Goal: Task Accomplishment & Management: Complete application form

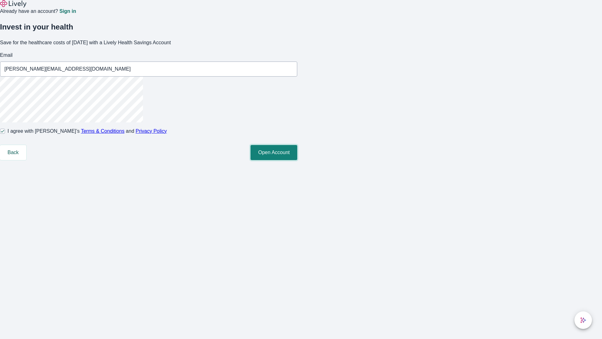
click at [297, 160] on button "Open Account" at bounding box center [274, 152] width 47 height 15
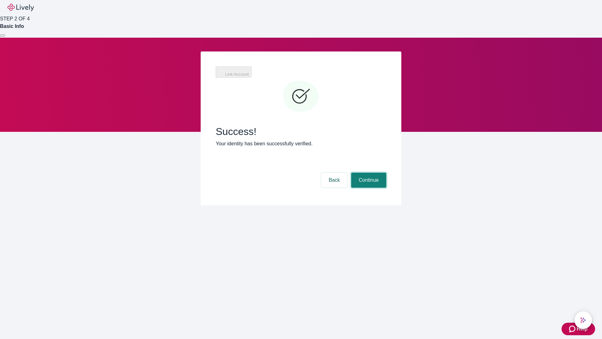
click at [368, 172] on button "Continue" at bounding box center [368, 179] width 35 height 15
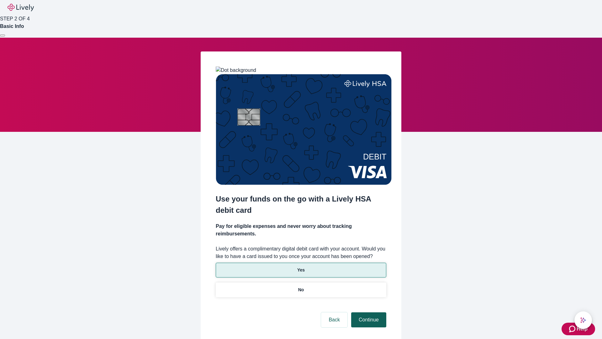
click at [301, 286] on p "No" at bounding box center [301, 289] width 6 height 7
click at [368, 312] on button "Continue" at bounding box center [368, 319] width 35 height 15
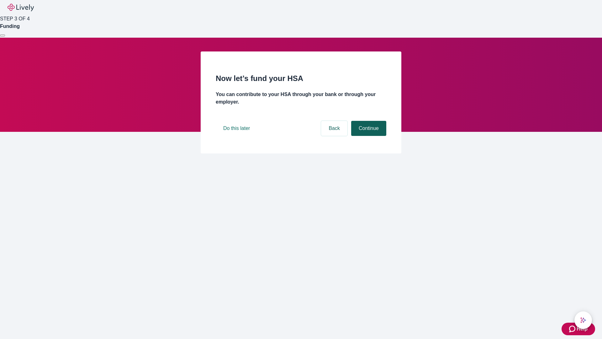
click at [368, 136] on button "Continue" at bounding box center [368, 128] width 35 height 15
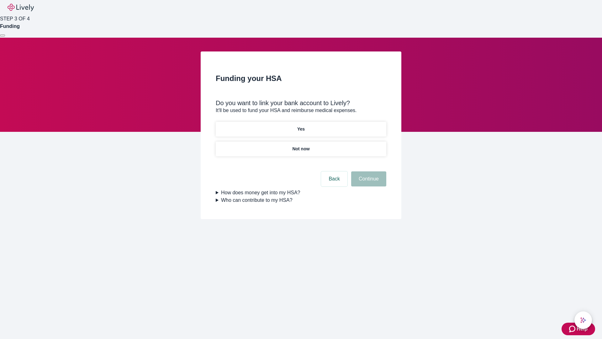
click at [301, 126] on p "Yes" at bounding box center [301, 129] width 8 height 7
click at [368, 171] on button "Continue" at bounding box center [368, 178] width 35 height 15
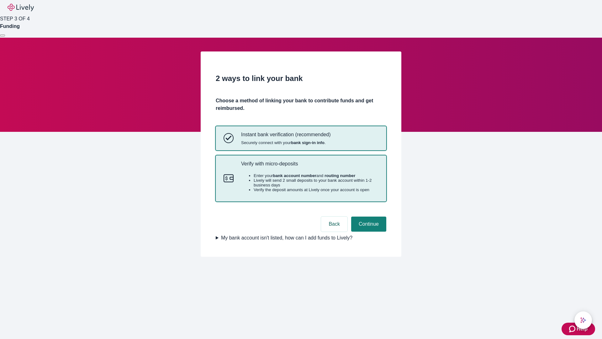
click at [310, 167] on p "Verify with micro-deposits" at bounding box center [309, 164] width 137 height 6
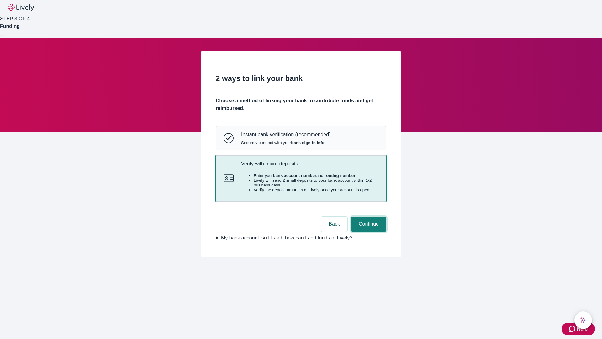
click at [368, 231] on button "Continue" at bounding box center [368, 223] width 35 height 15
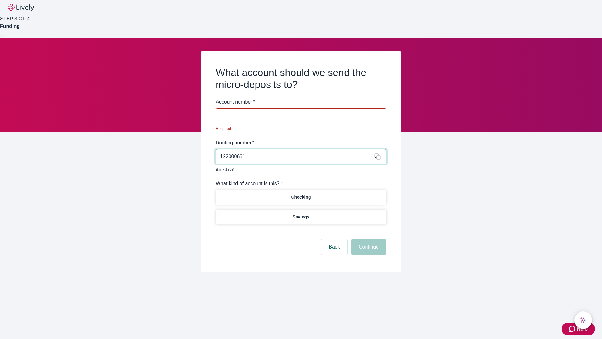
type input "122000661"
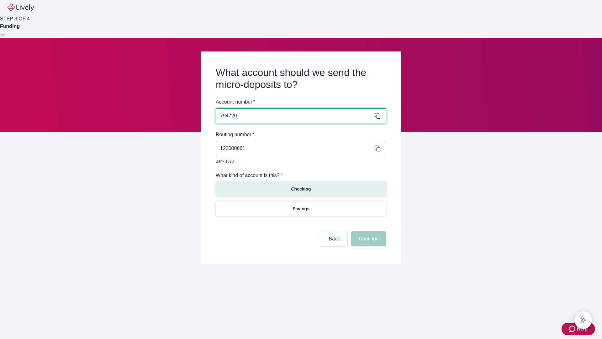
type input "794720"
click at [301, 186] on p "Checking" at bounding box center [301, 189] width 20 height 7
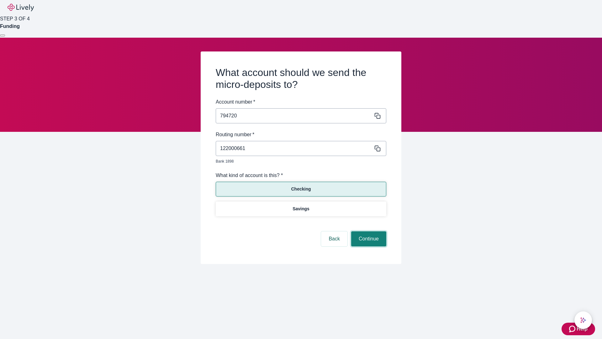
click at [368, 231] on button "Continue" at bounding box center [368, 238] width 35 height 15
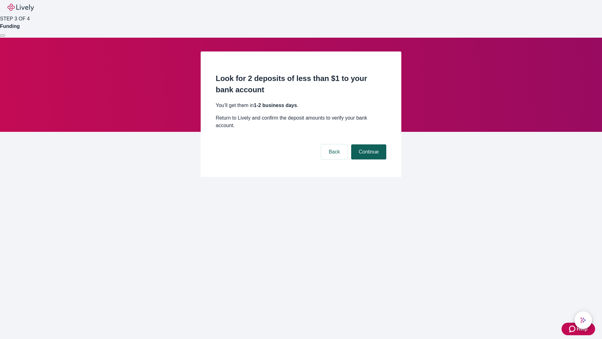
click at [368, 144] on button "Continue" at bounding box center [368, 151] width 35 height 15
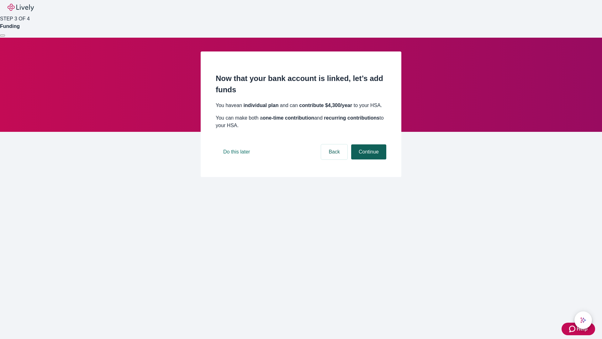
click at [368, 159] on button "Continue" at bounding box center [368, 151] width 35 height 15
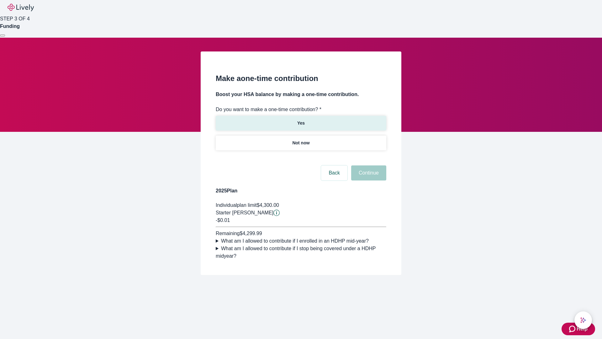
click at [301, 120] on p "Yes" at bounding box center [301, 123] width 8 height 7
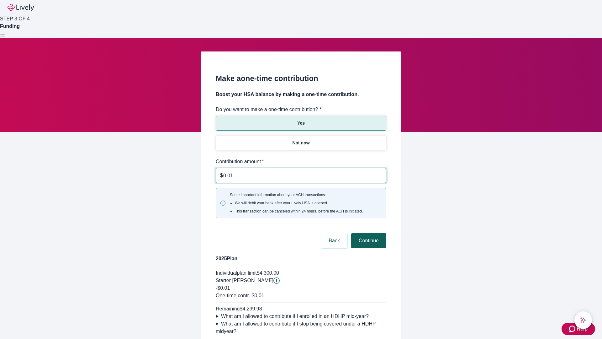
type input "0.01"
click at [368, 233] on button "Continue" at bounding box center [368, 240] width 35 height 15
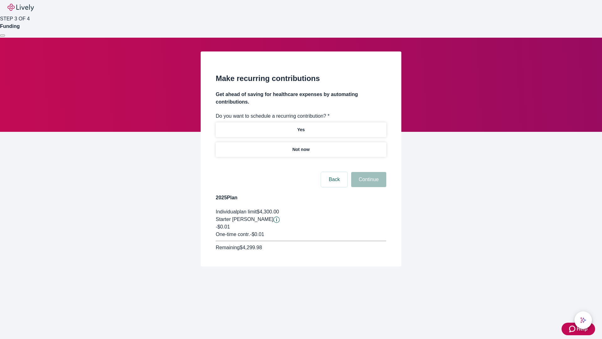
click at [301, 146] on p "Not now" at bounding box center [300, 149] width 17 height 7
click at [368, 172] on button "Continue" at bounding box center [368, 179] width 35 height 15
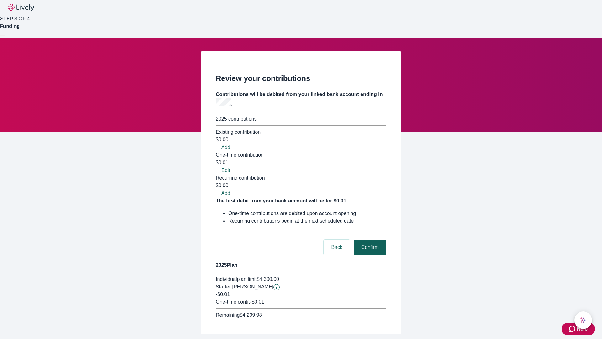
click at [369, 240] on button "Confirm" at bounding box center [370, 247] width 33 height 15
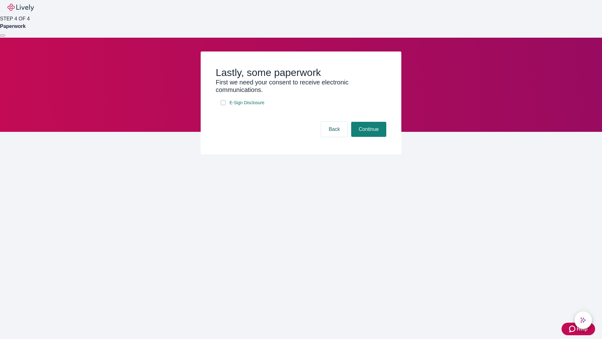
click at [223, 105] on input "E-Sign Disclosure" at bounding box center [223, 102] width 5 height 5
checkbox input "true"
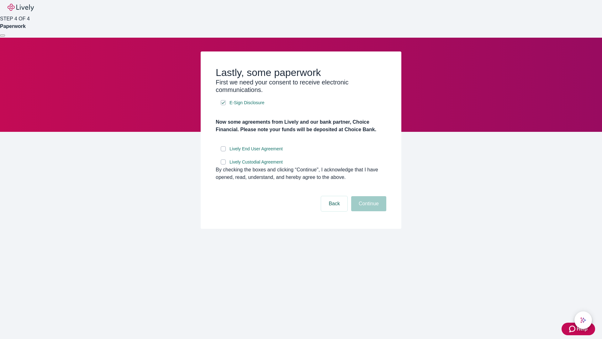
click at [223, 151] on input "Lively End User Agreement" at bounding box center [223, 148] width 5 height 5
checkbox input "true"
click at [223, 164] on input "Lively Custodial Agreement" at bounding box center [223, 161] width 5 height 5
checkbox input "true"
click at [368, 211] on button "Continue" at bounding box center [368, 203] width 35 height 15
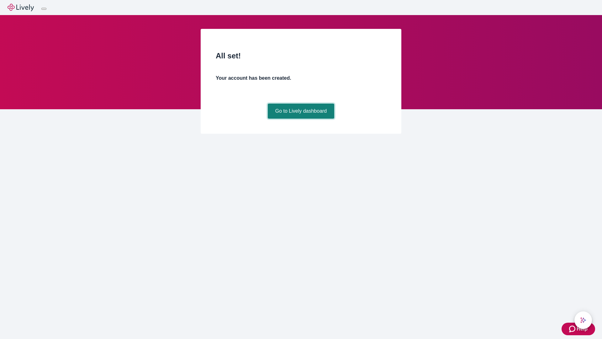
click at [301, 119] on link "Go to Lively dashboard" at bounding box center [301, 110] width 67 height 15
